Goal: Information Seeking & Learning: Find specific page/section

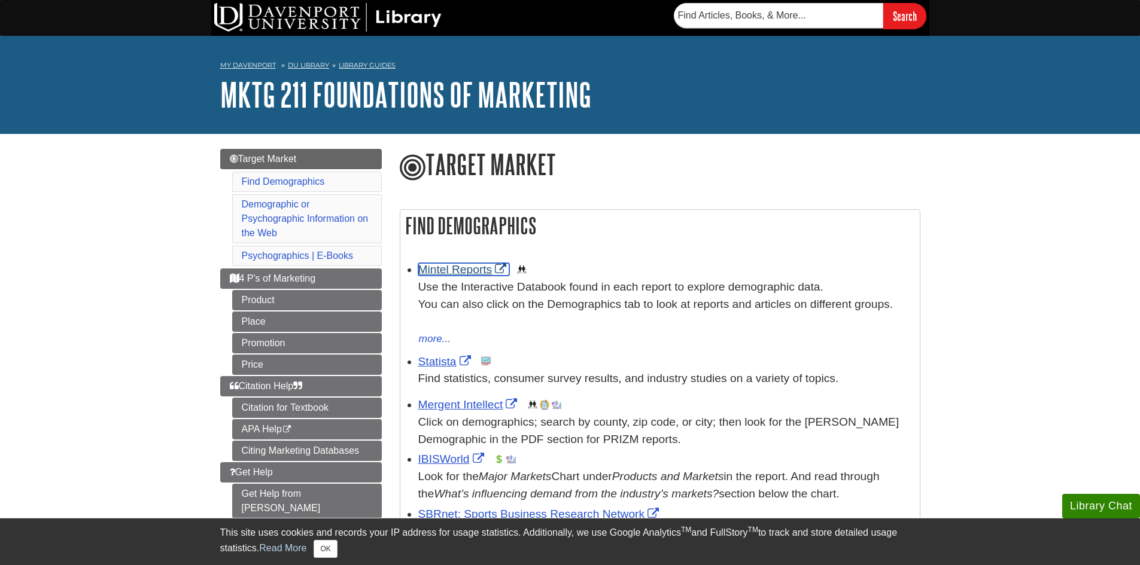
click at [453, 272] on link "Mintel Reports" at bounding box center [464, 269] width 92 height 13
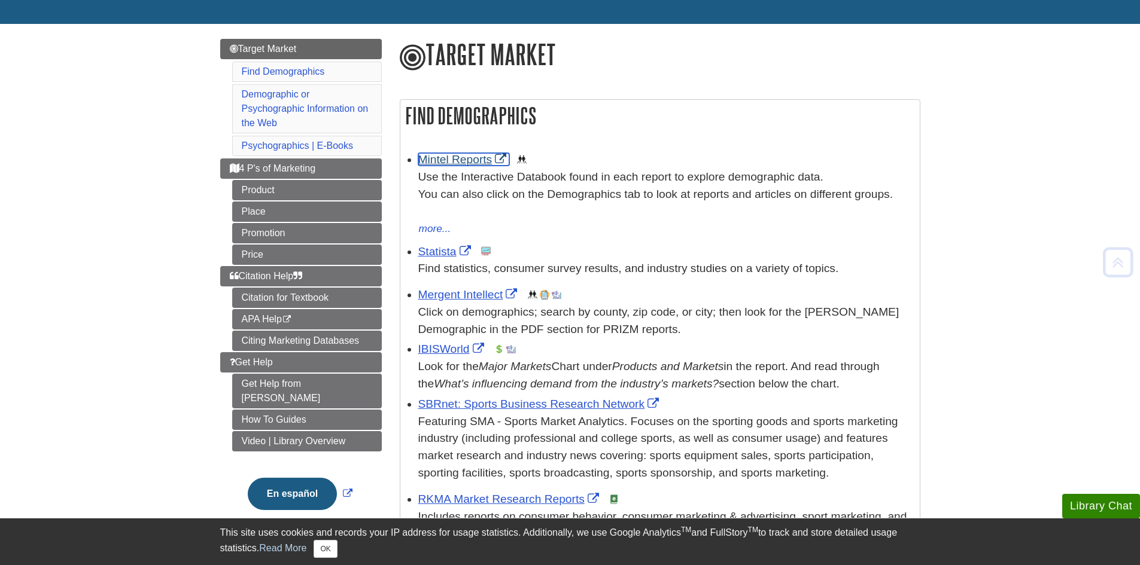
scroll to position [120, 0]
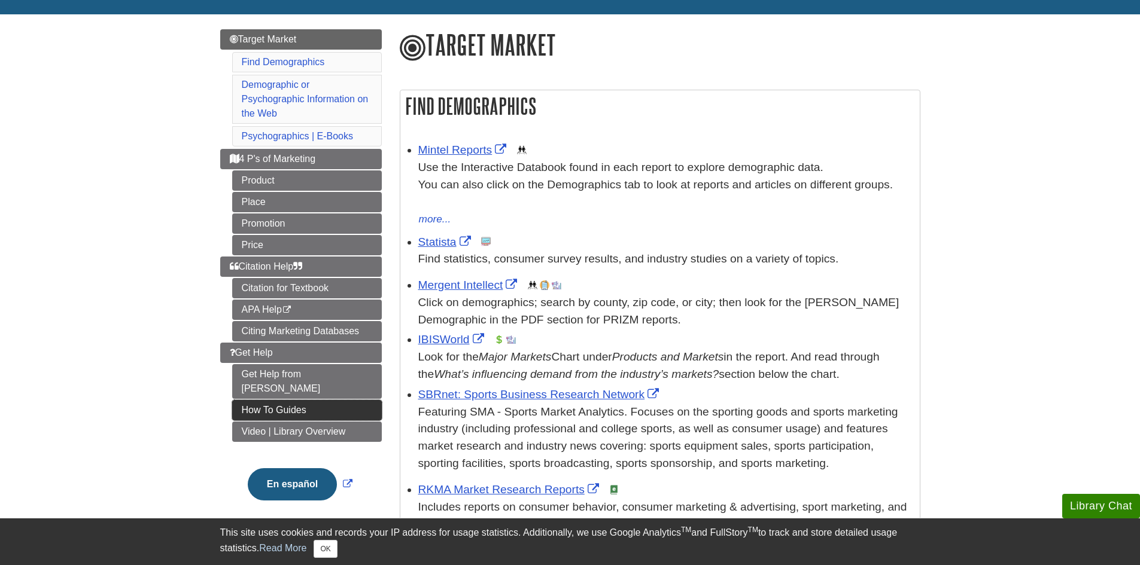
click at [350, 400] on link "How To Guides" at bounding box center [307, 410] width 150 height 20
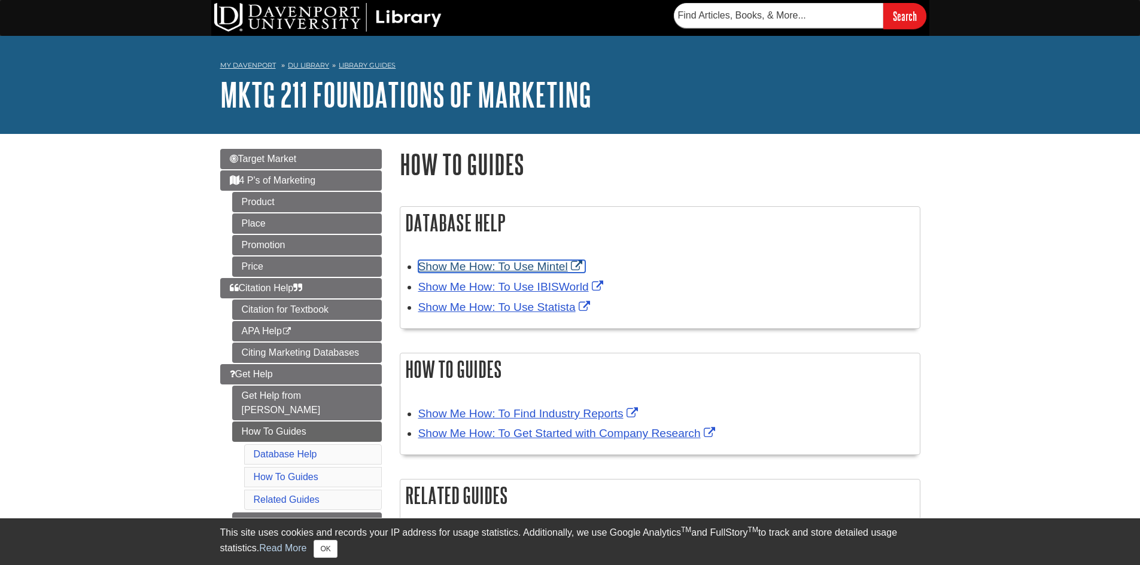
click at [552, 266] on link "Show Me How: To Use Mintel" at bounding box center [501, 266] width 167 height 13
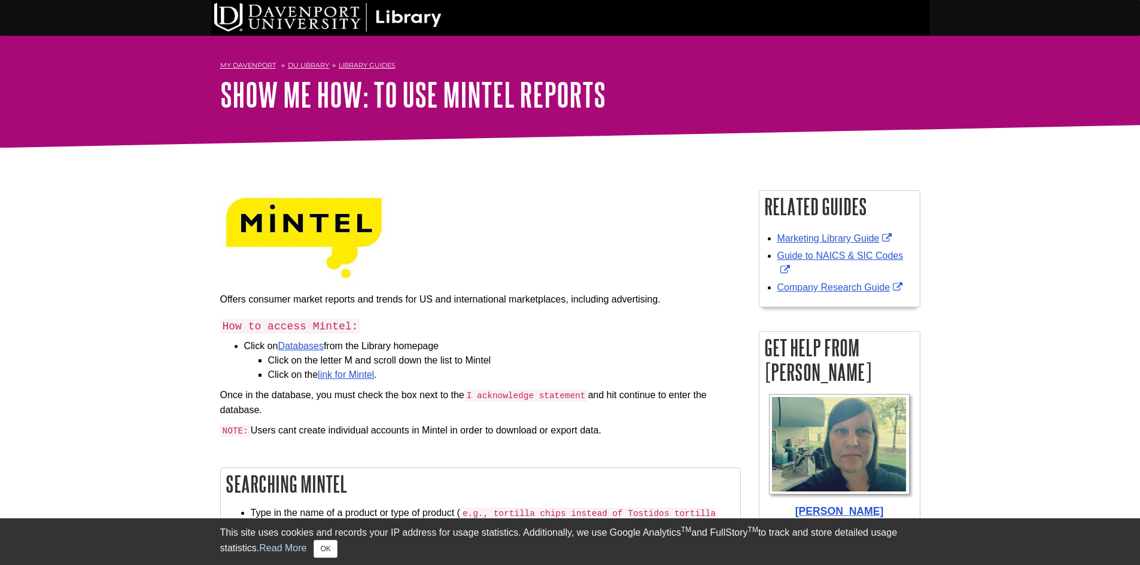
scroll to position [60, 0]
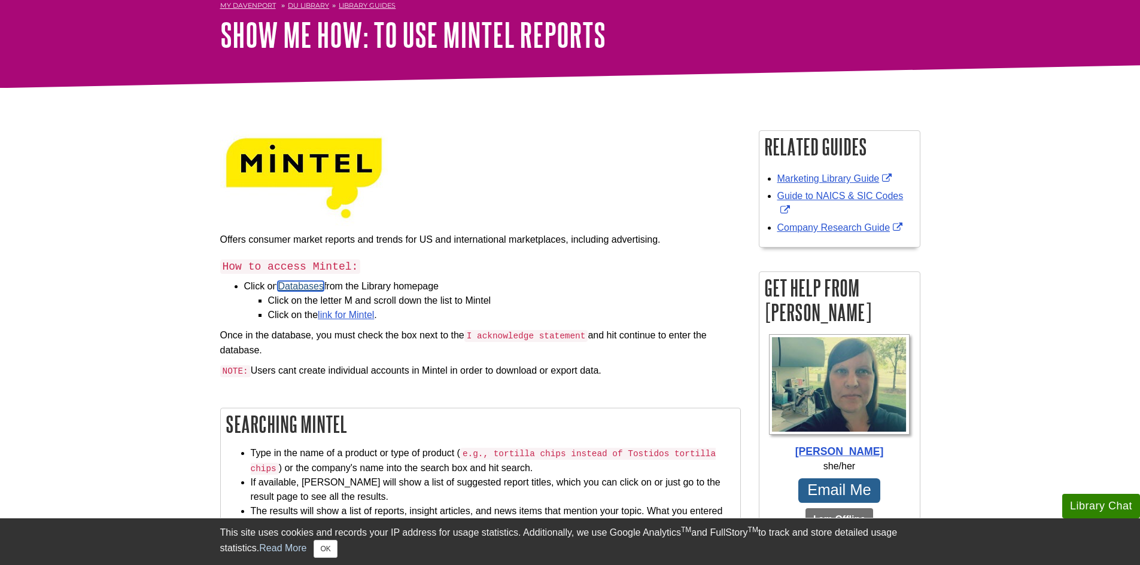
click at [315, 287] on link "Databases" at bounding box center [301, 286] width 46 height 10
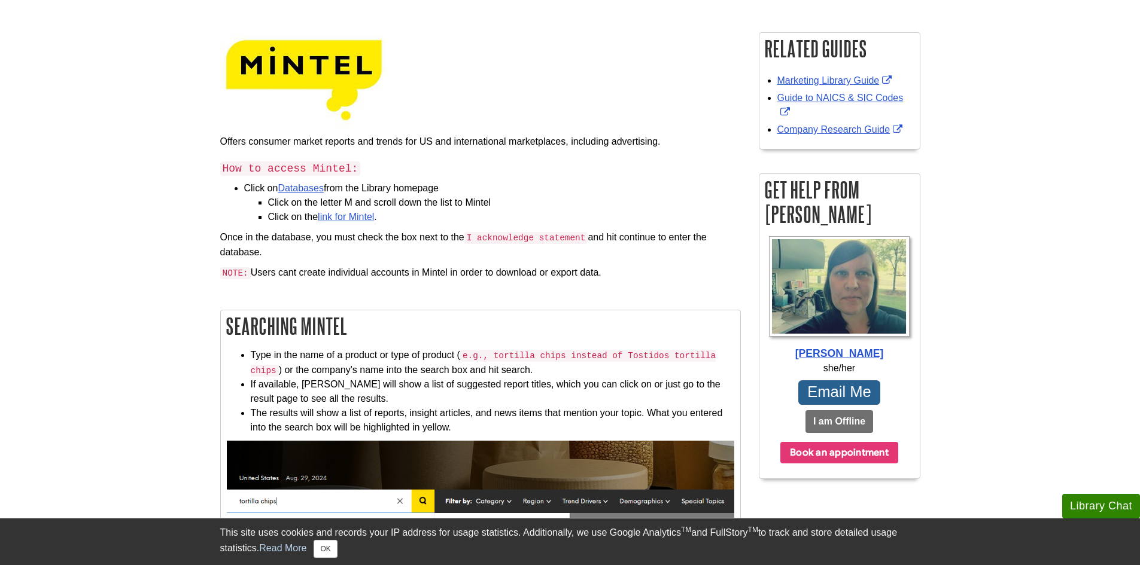
scroll to position [180, 0]
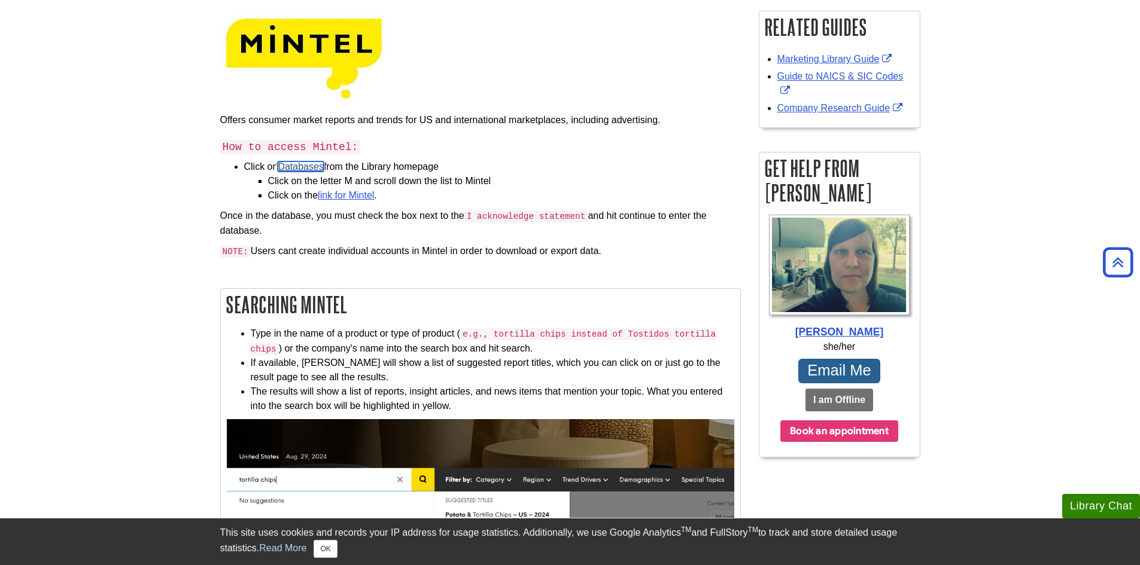
click at [311, 170] on link "Databases" at bounding box center [301, 167] width 46 height 10
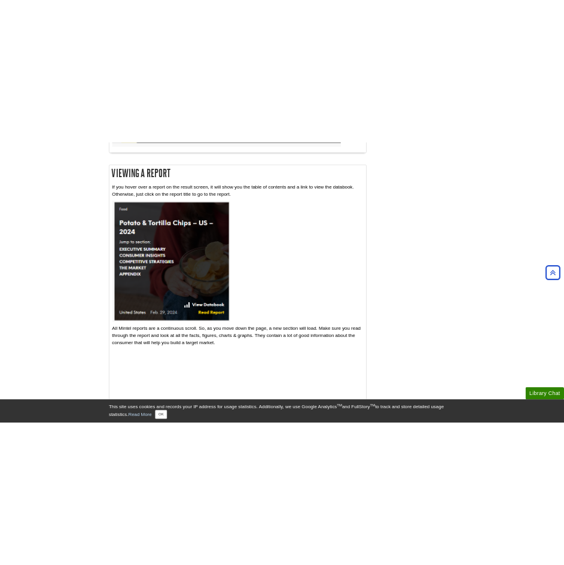
scroll to position [898, 0]
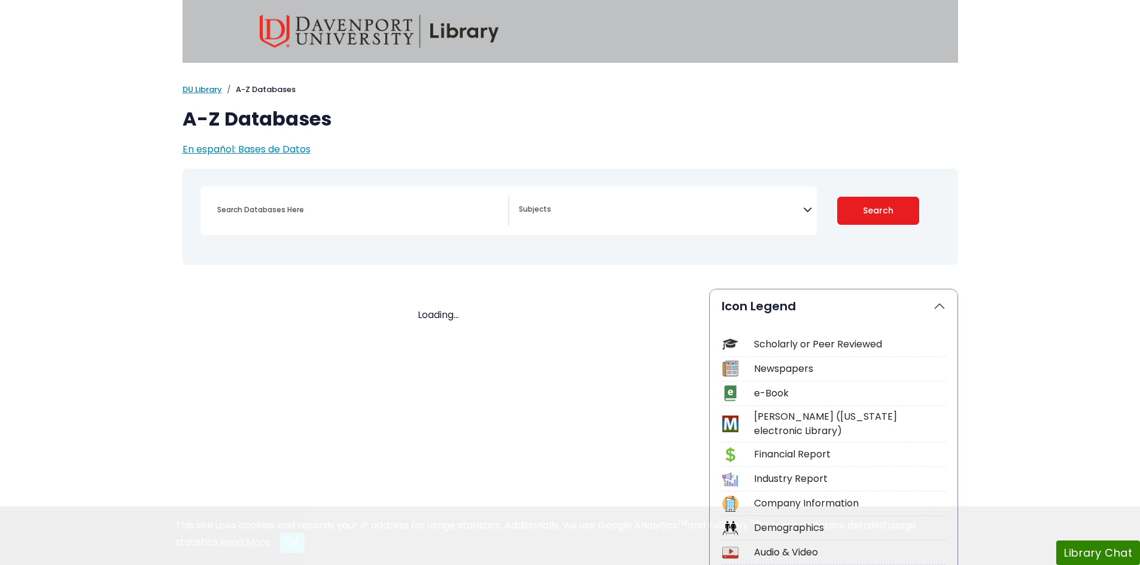
select select "Database Subject Filter"
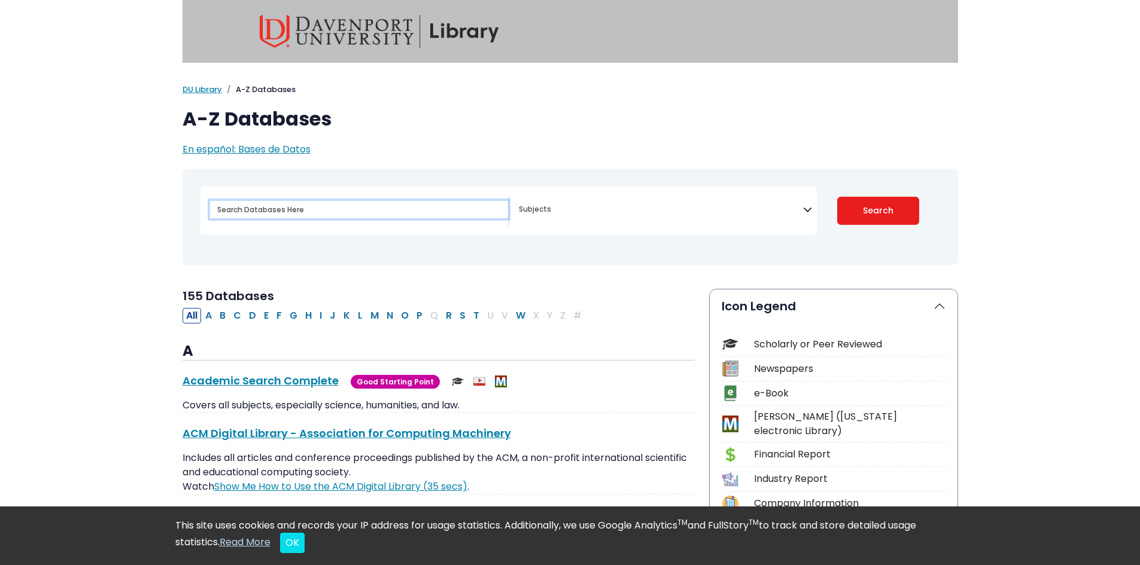
click at [372, 212] on input "Search database by title or keyword" at bounding box center [359, 209] width 298 height 17
type input "cinnamon toast crunch"
click at [837, 197] on button "Search" at bounding box center [878, 211] width 82 height 28
select select "Database Subject Filter"
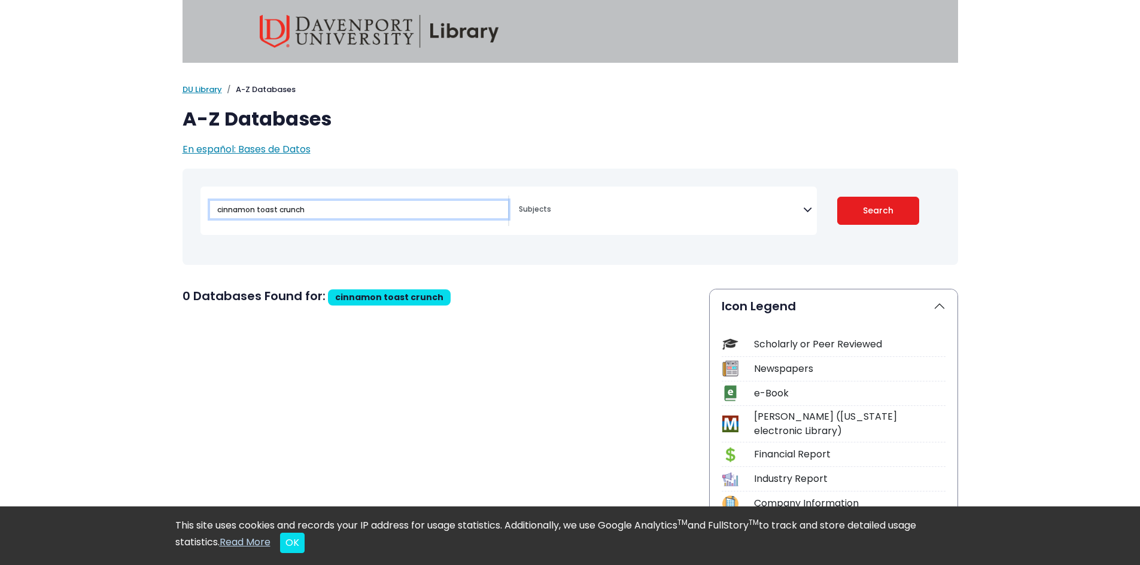
select select "Database Subject Filter"
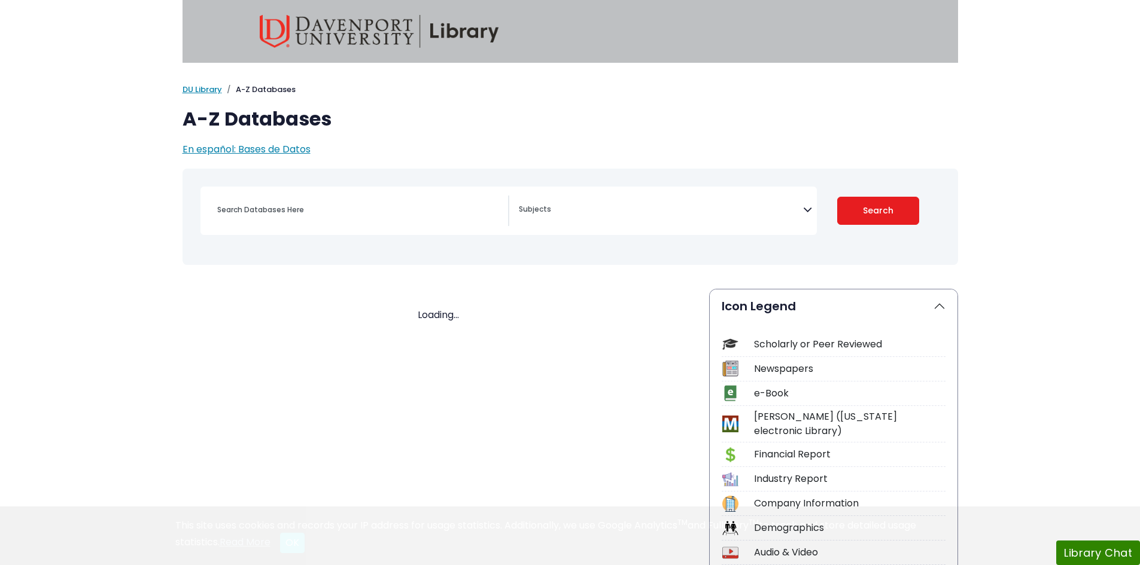
select select "Database Subject Filter"
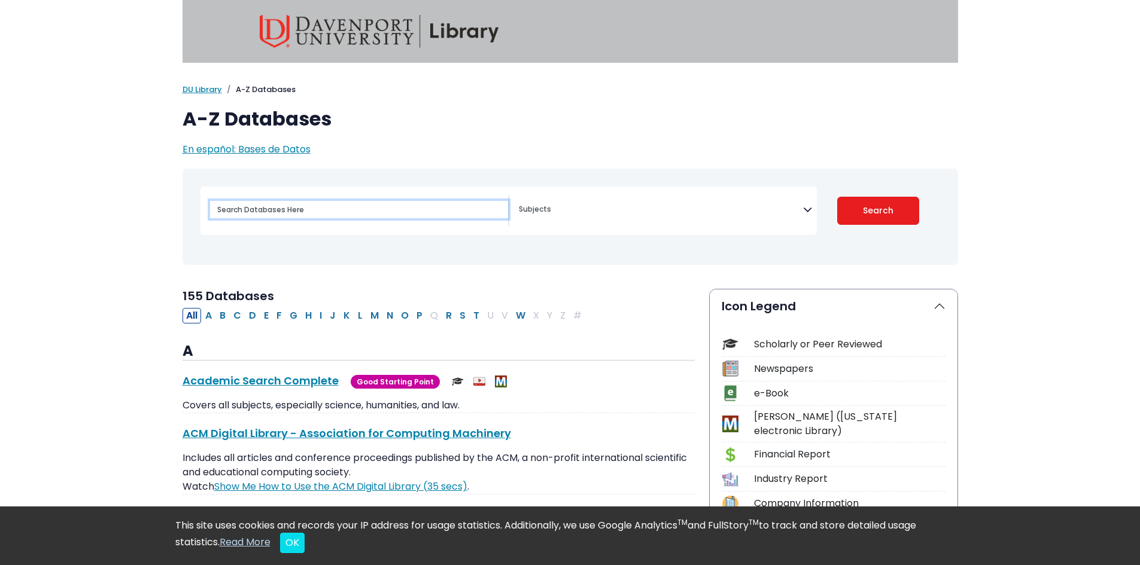
click at [352, 205] on input "Search database by title or keyword" at bounding box center [359, 209] width 298 height 17
type input "mintel"
click at [837, 197] on button "Search" at bounding box center [878, 211] width 82 height 28
select select "Database Subject Filter"
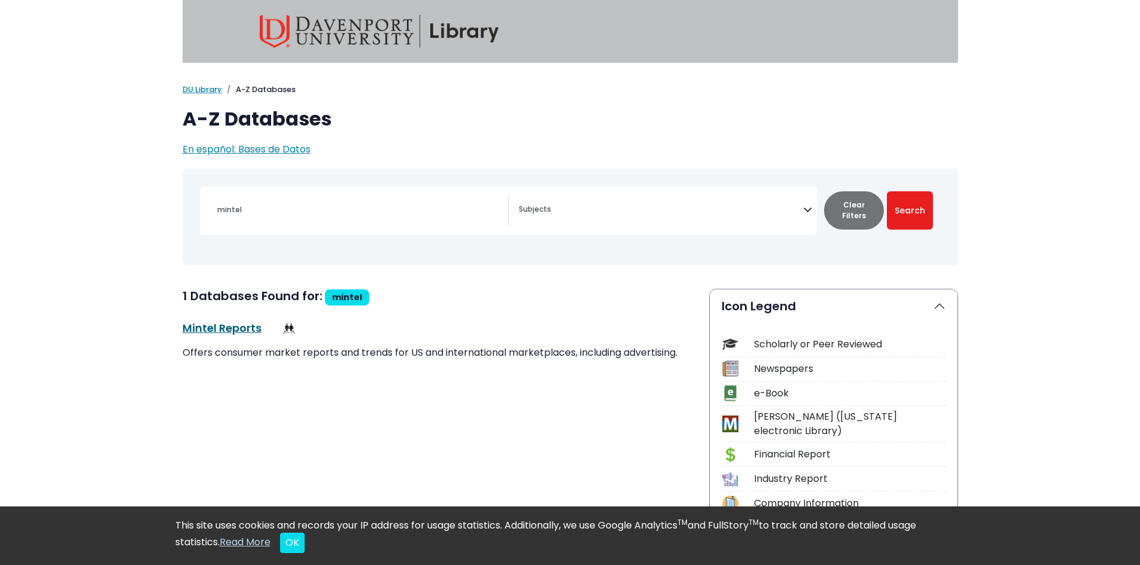
click at [236, 335] on link "Mintel Reports This link opens in a new window" at bounding box center [222, 328] width 79 height 15
select select "Database Subject Filter"
